Goal: Task Accomplishment & Management: Manage account settings

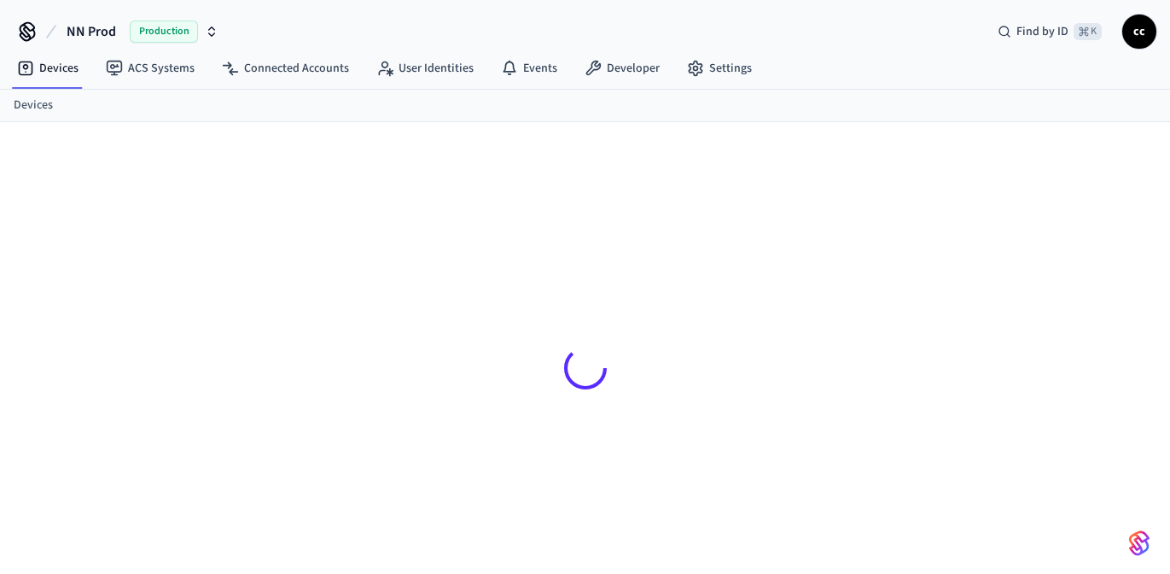
scroll to position [21, 0]
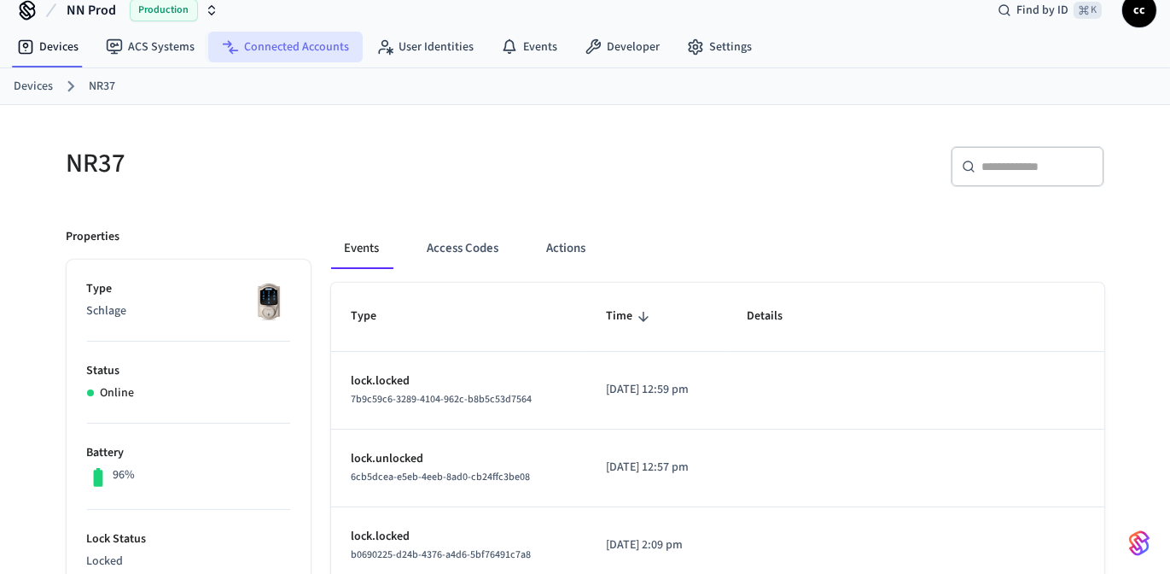
click at [287, 47] on link "Connected Accounts" at bounding box center [285, 47] width 154 height 31
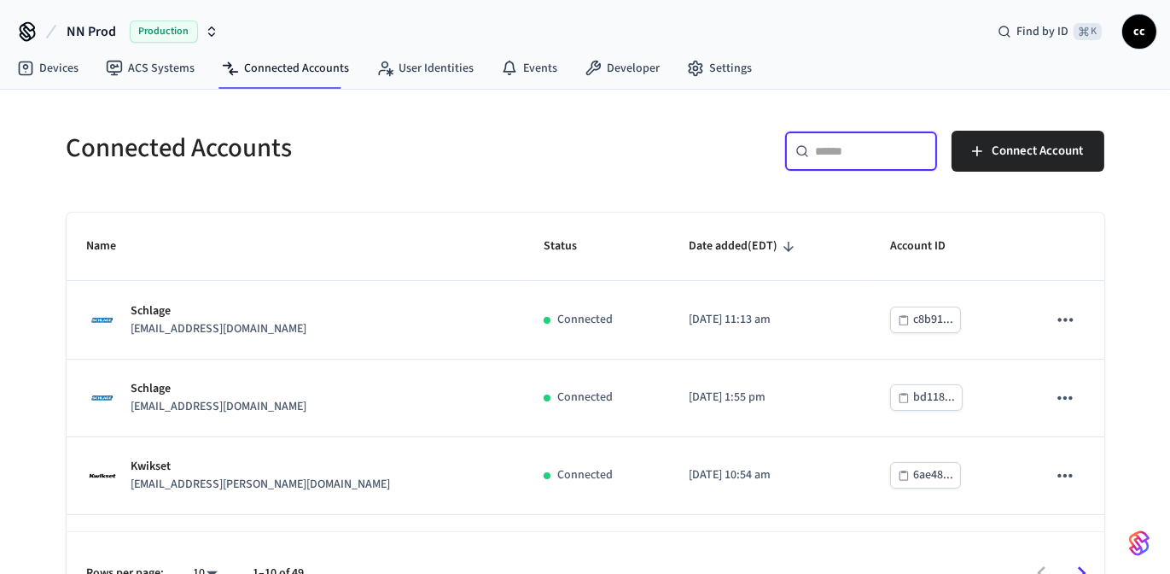
click at [837, 148] on input "text" at bounding box center [871, 151] width 111 height 17
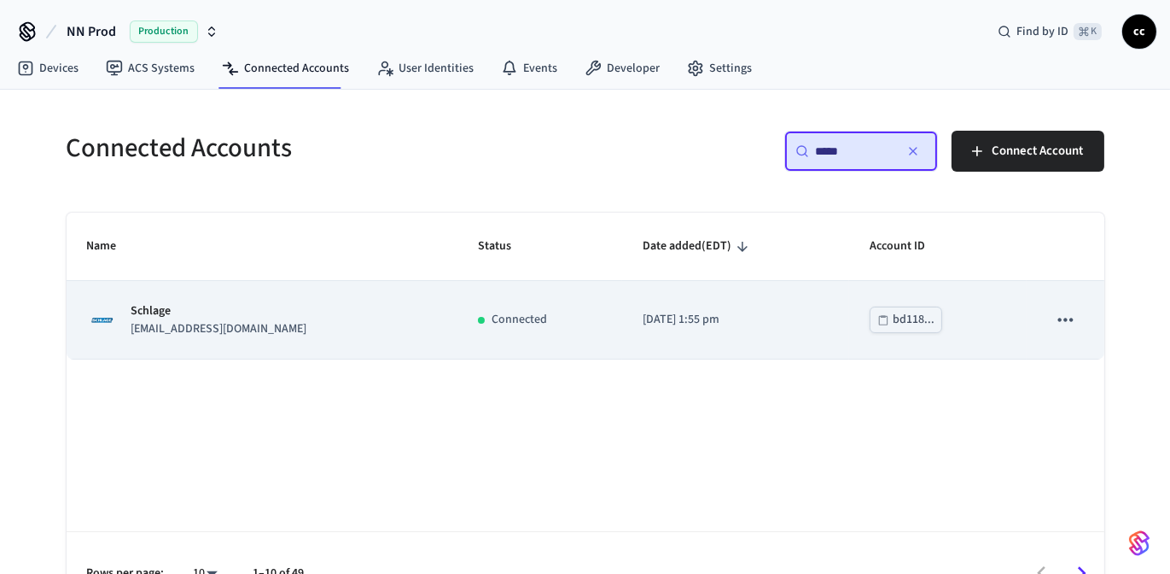
type input "*****"
click at [564, 329] on td "Connected" at bounding box center [539, 320] width 165 height 78
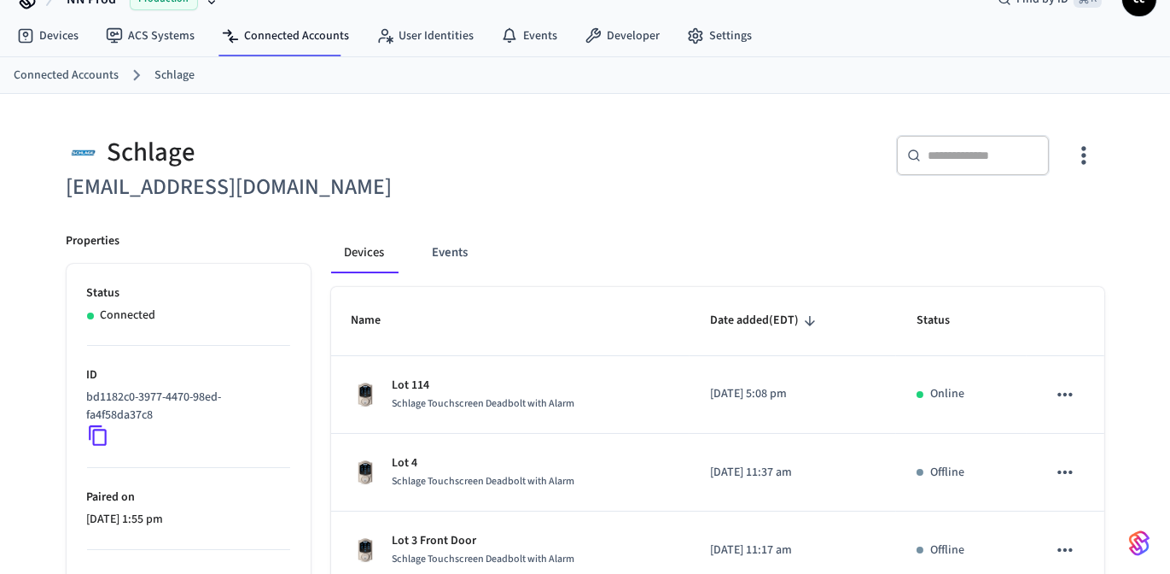
scroll to position [13, 0]
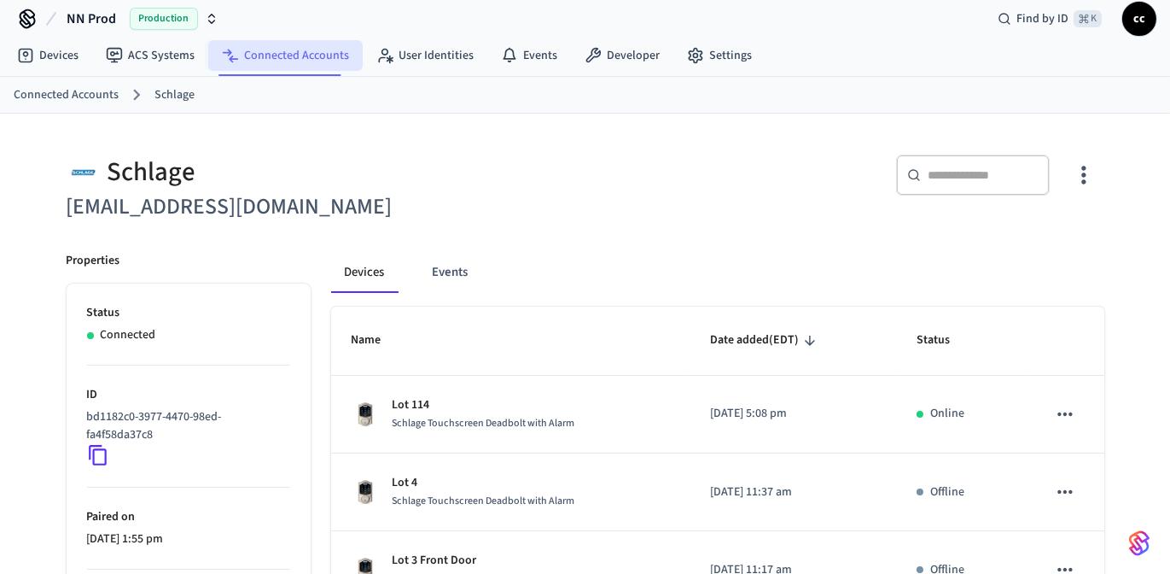
click at [259, 60] on link "Connected Accounts" at bounding box center [285, 55] width 154 height 31
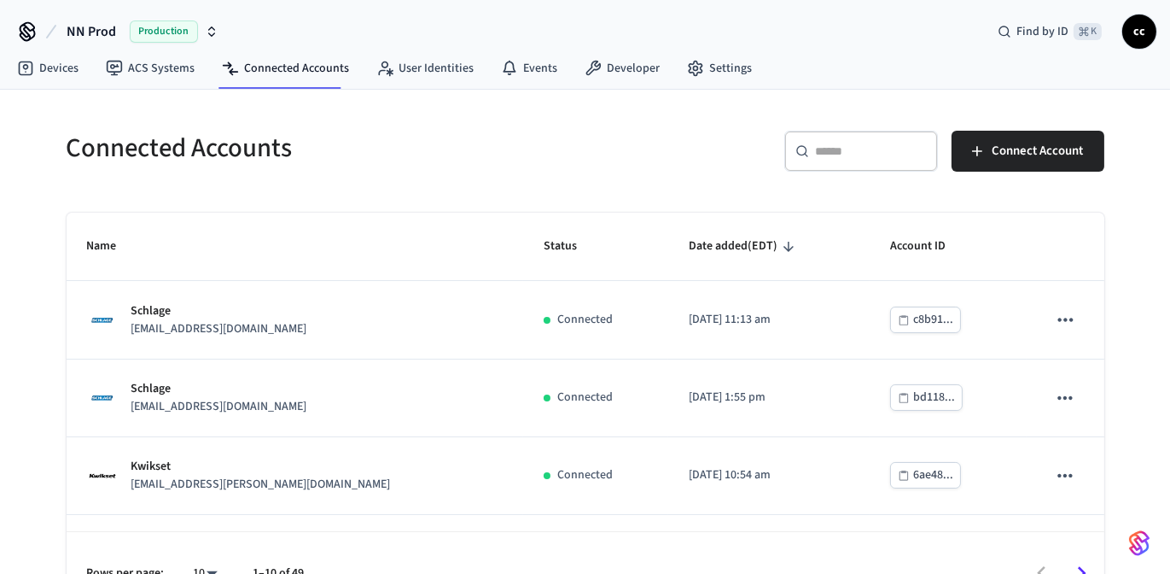
click at [827, 160] on div "​ ​" at bounding box center [861, 151] width 154 height 41
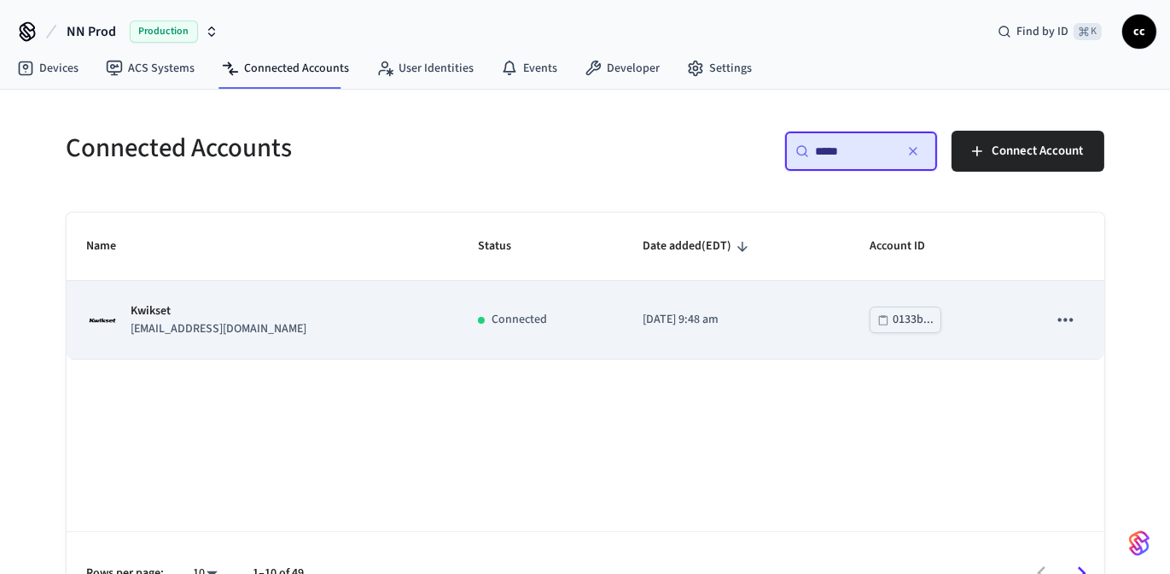
type input "*****"
click at [643, 326] on p "[DATE] 9:48 am" at bounding box center [736, 320] width 187 height 18
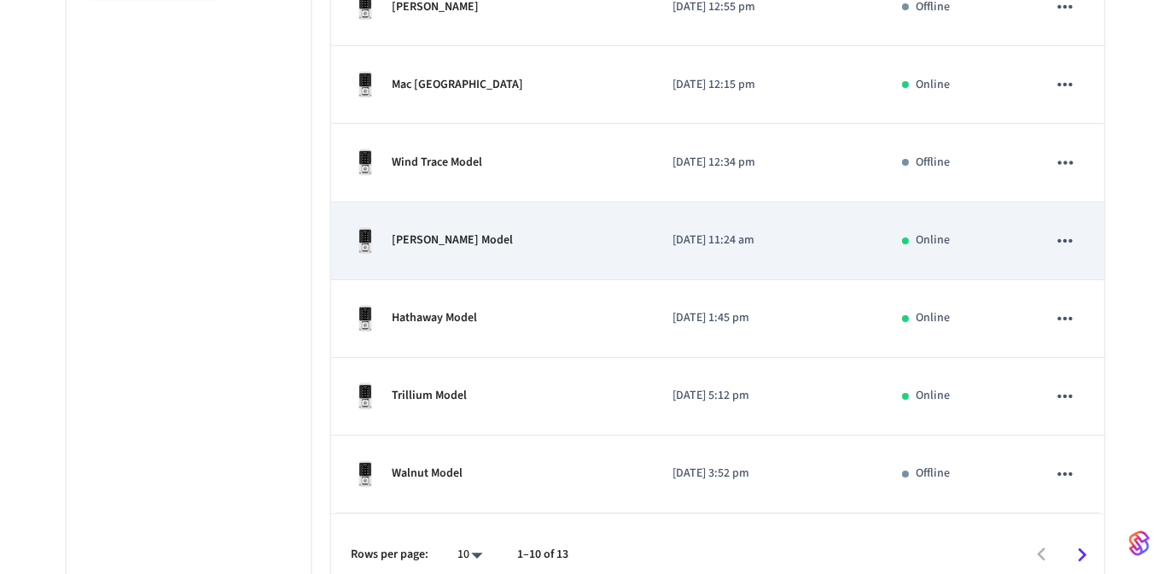
scroll to position [668, 0]
